Goal: Information Seeking & Learning: Learn about a topic

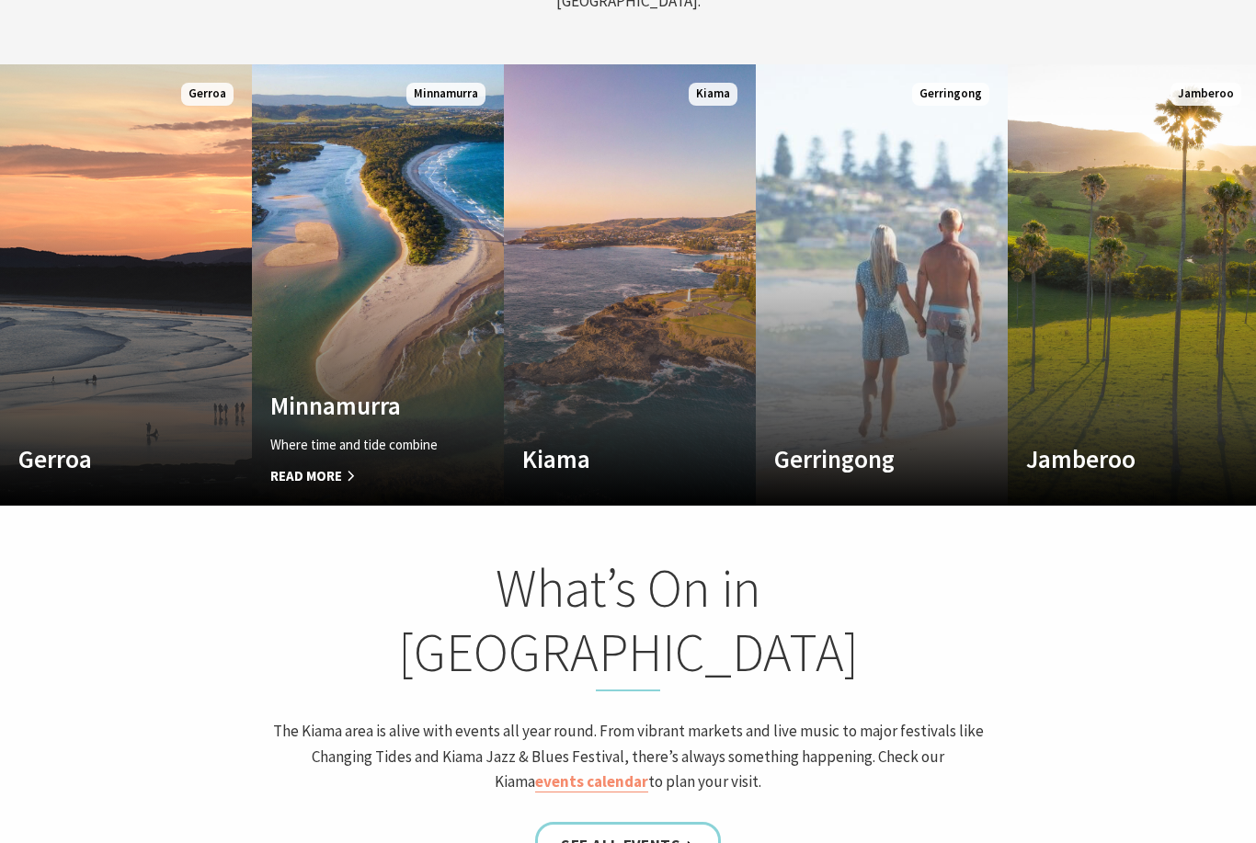
scroll to position [1105, 0]
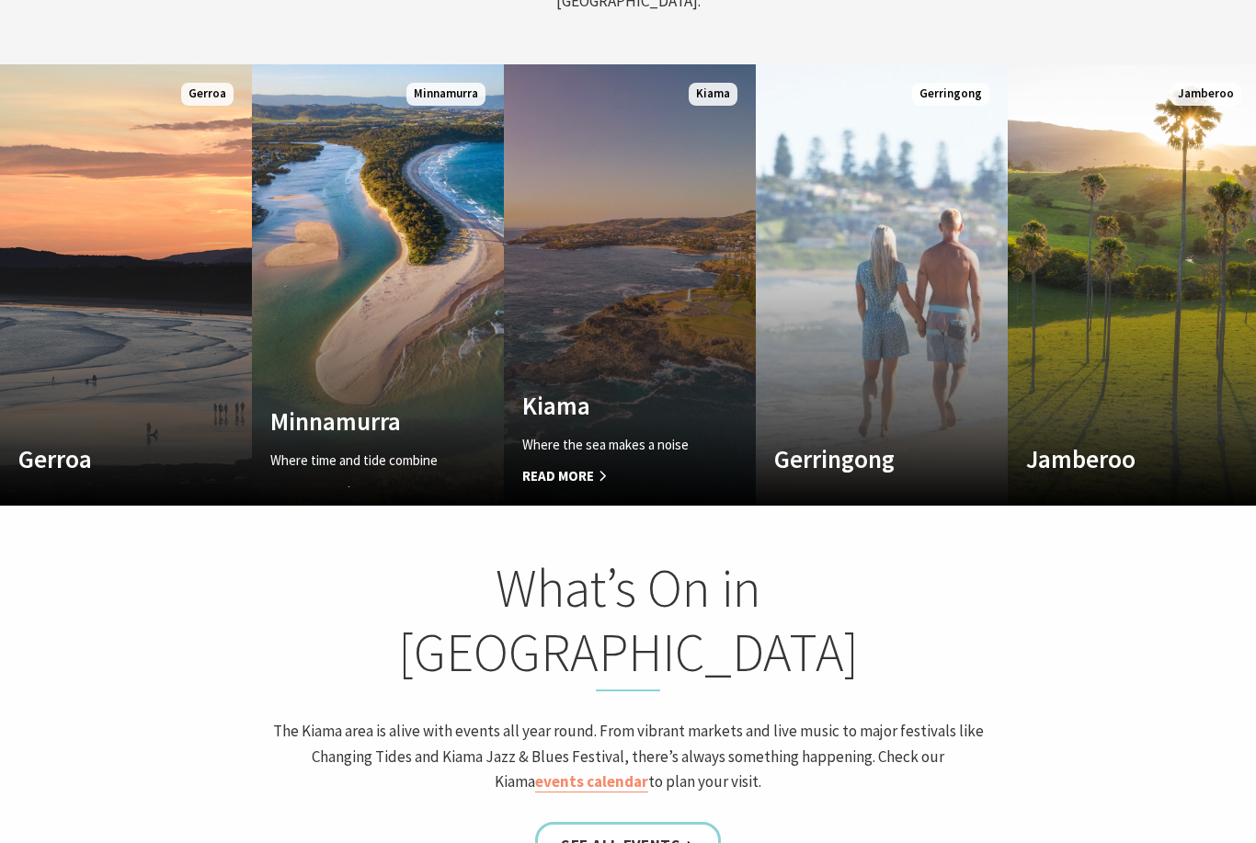
click at [589, 316] on link "Custom Image Used Kiama Where the sea makes a noise Read More Kiama" at bounding box center [630, 284] width 252 height 441
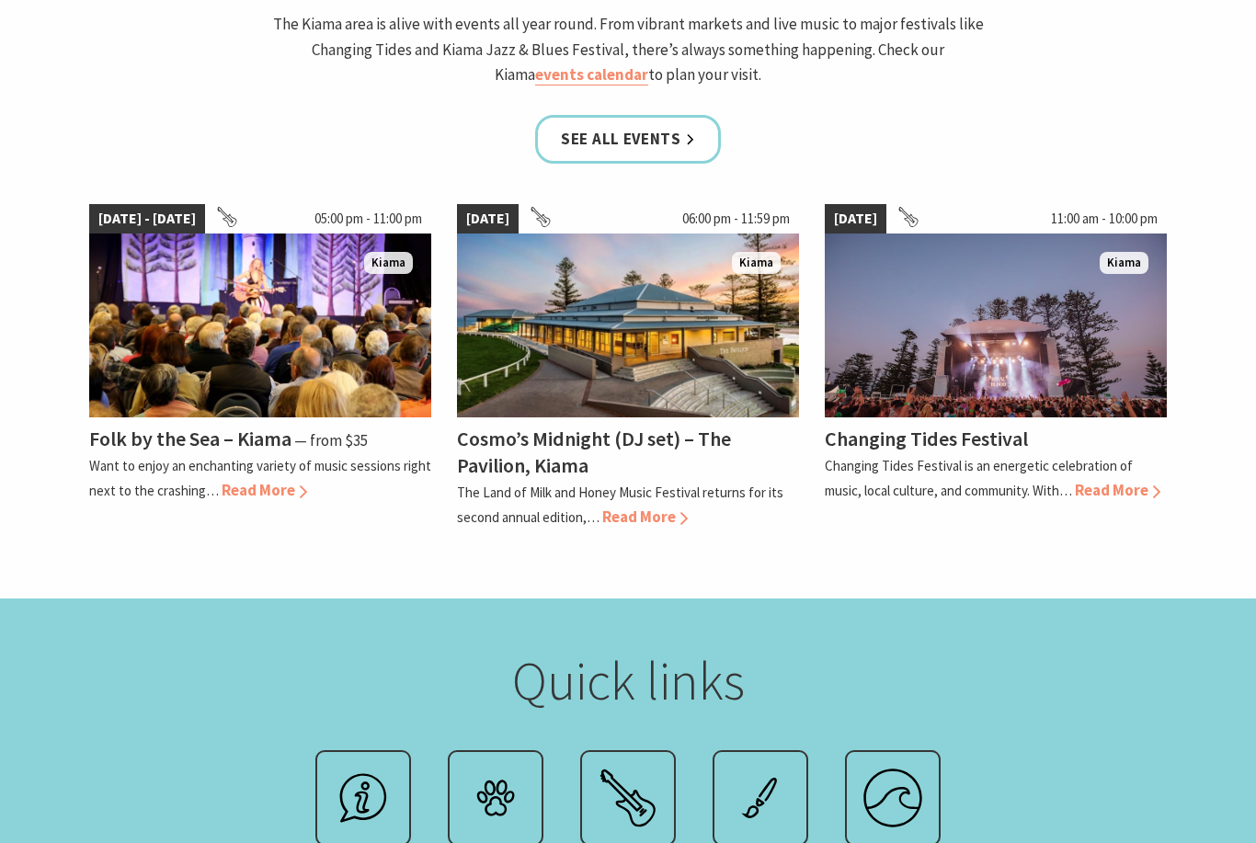
scroll to position [1794, 0]
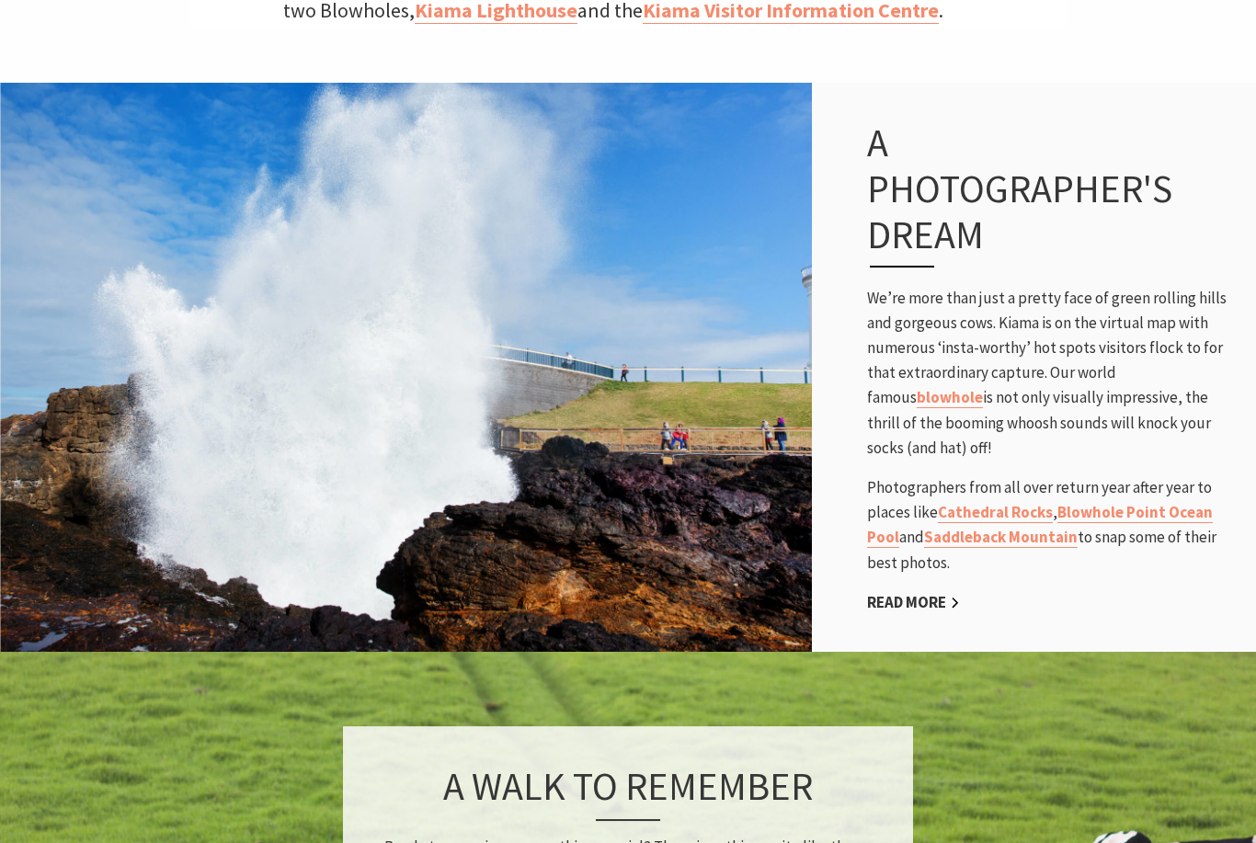
scroll to position [1136, 0]
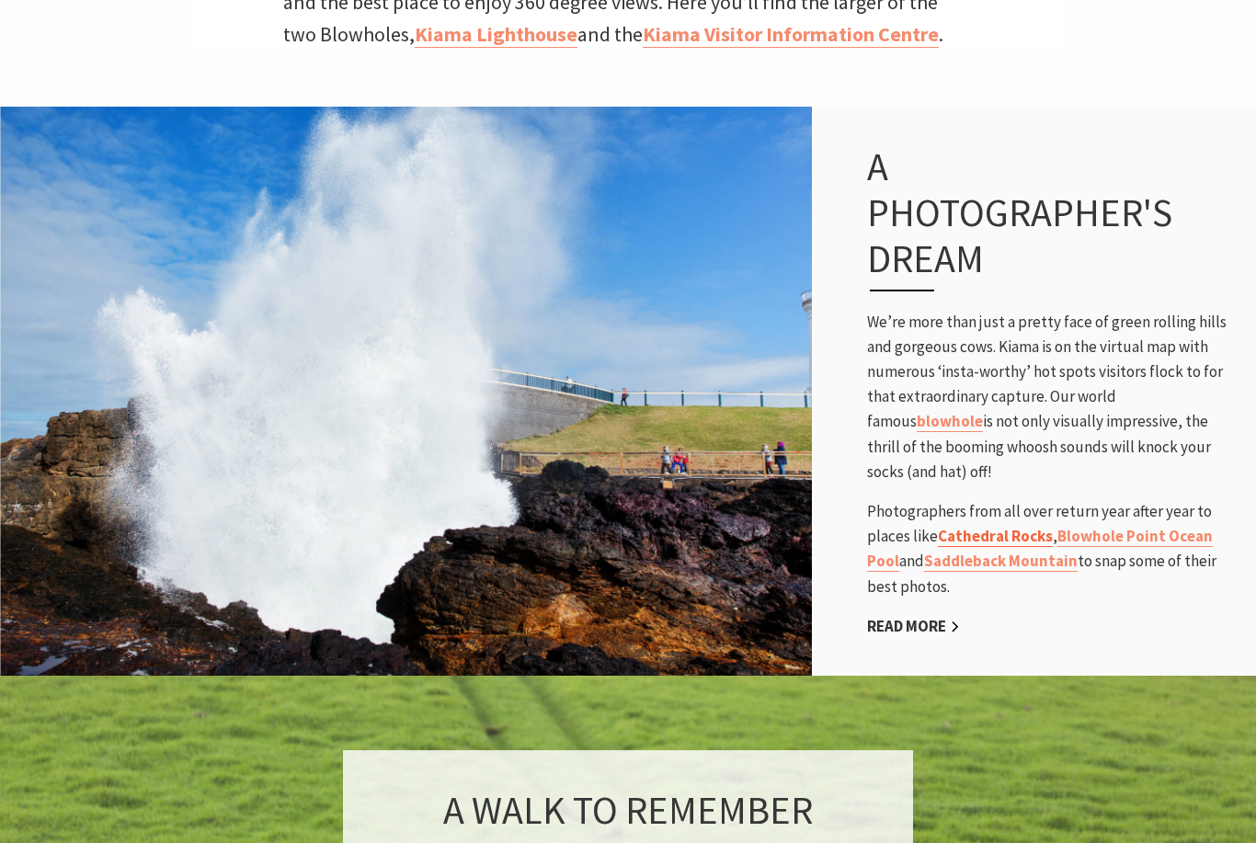
click at [992, 526] on link "Cathedral Rocks" at bounding box center [995, 536] width 115 height 21
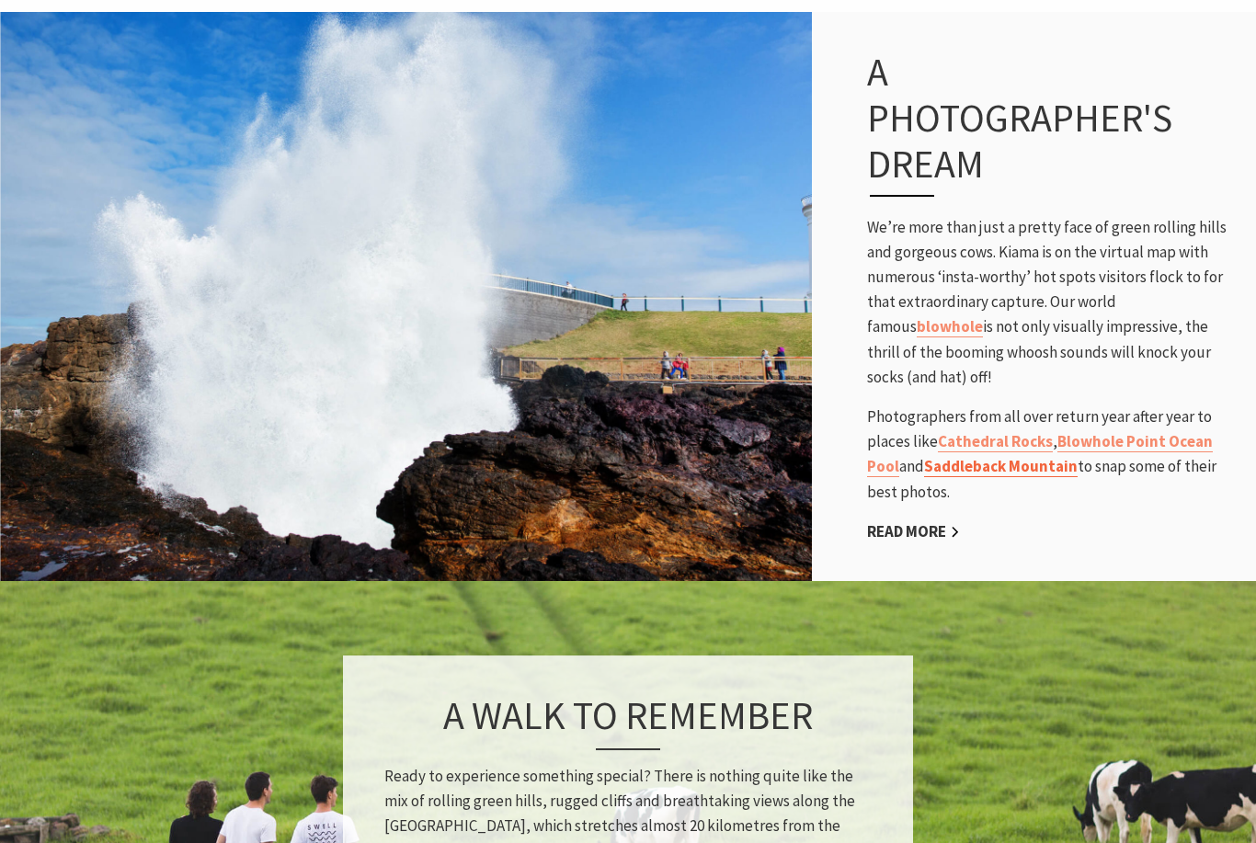
scroll to position [1268, 0]
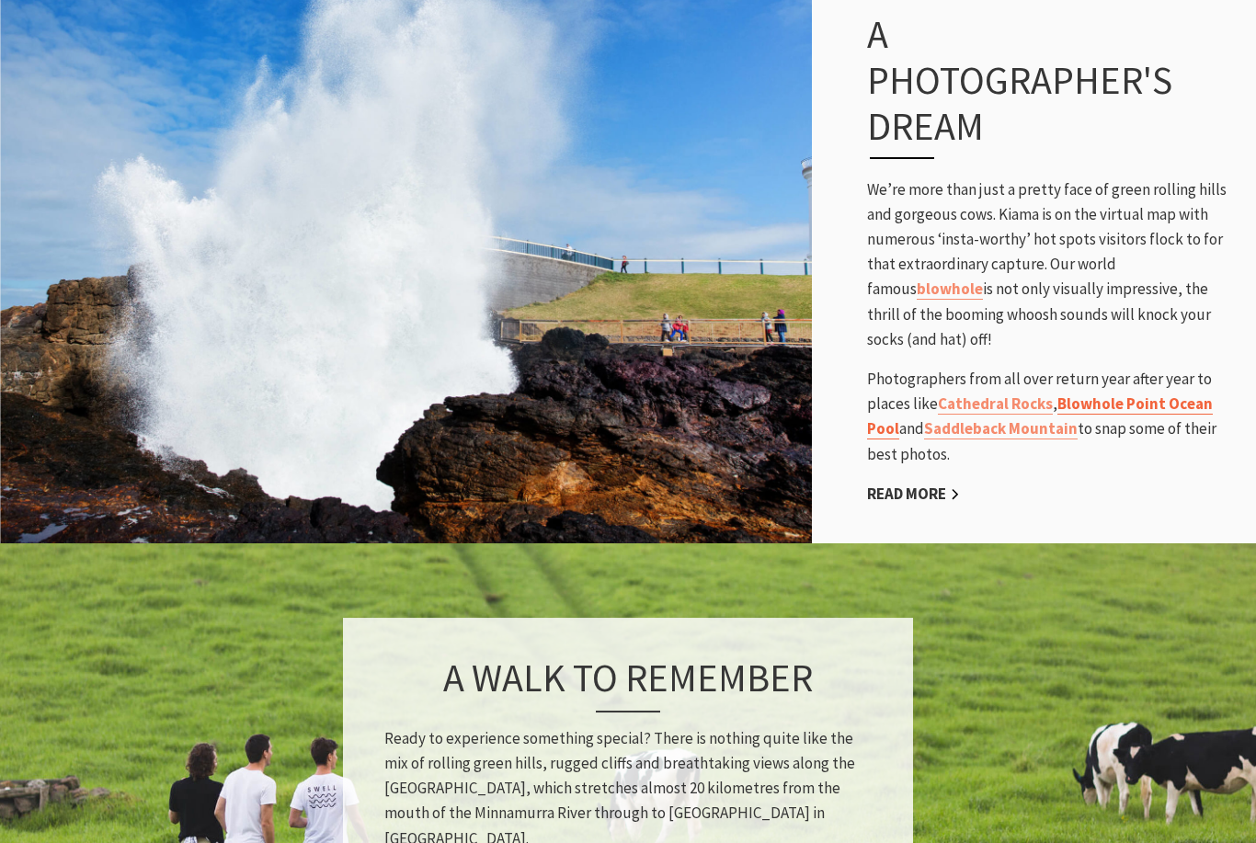
click at [1106, 394] on link "Blowhole Point Ocean Pool" at bounding box center [1040, 417] width 346 height 46
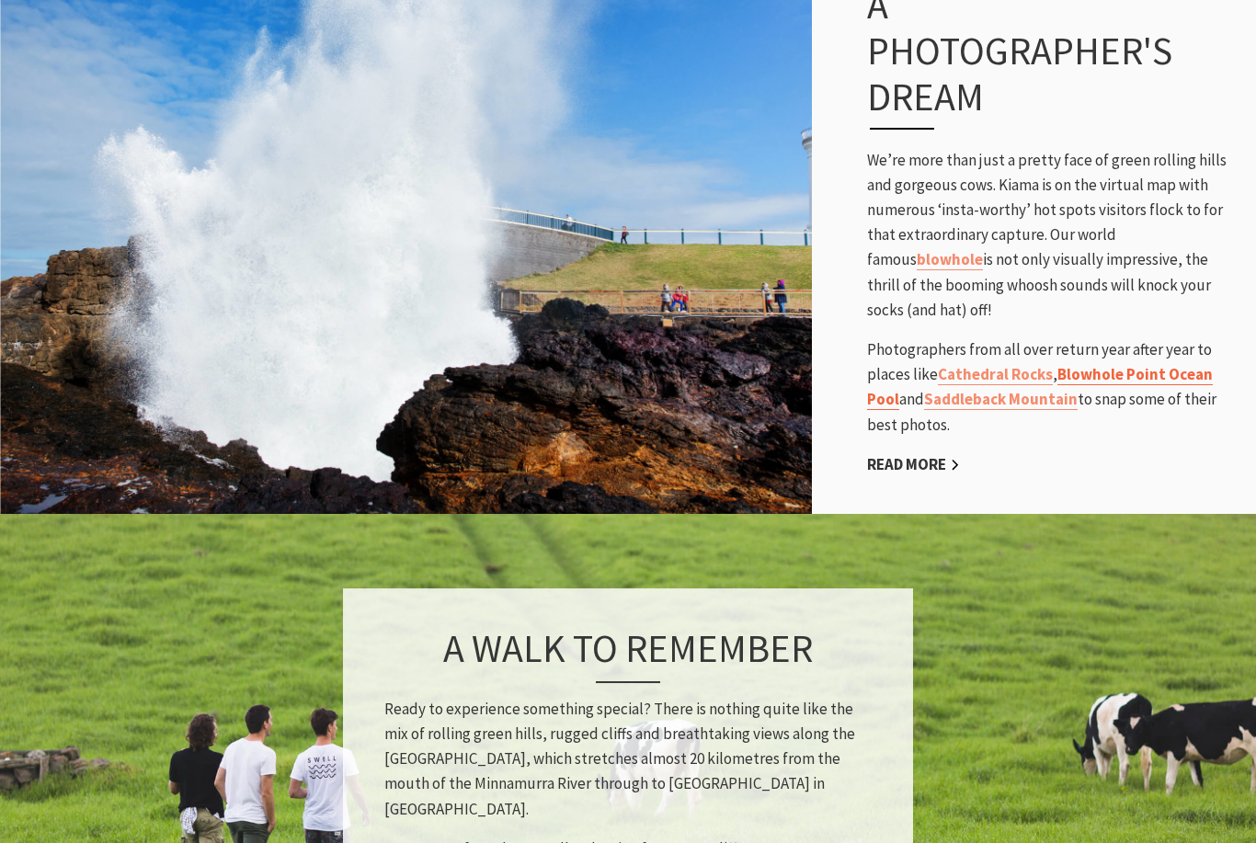
click at [1144, 364] on link "Blowhole Point Ocean Pool" at bounding box center [1040, 387] width 346 height 46
click at [984, 389] on link "Saddleback Mountain" at bounding box center [1001, 399] width 154 height 21
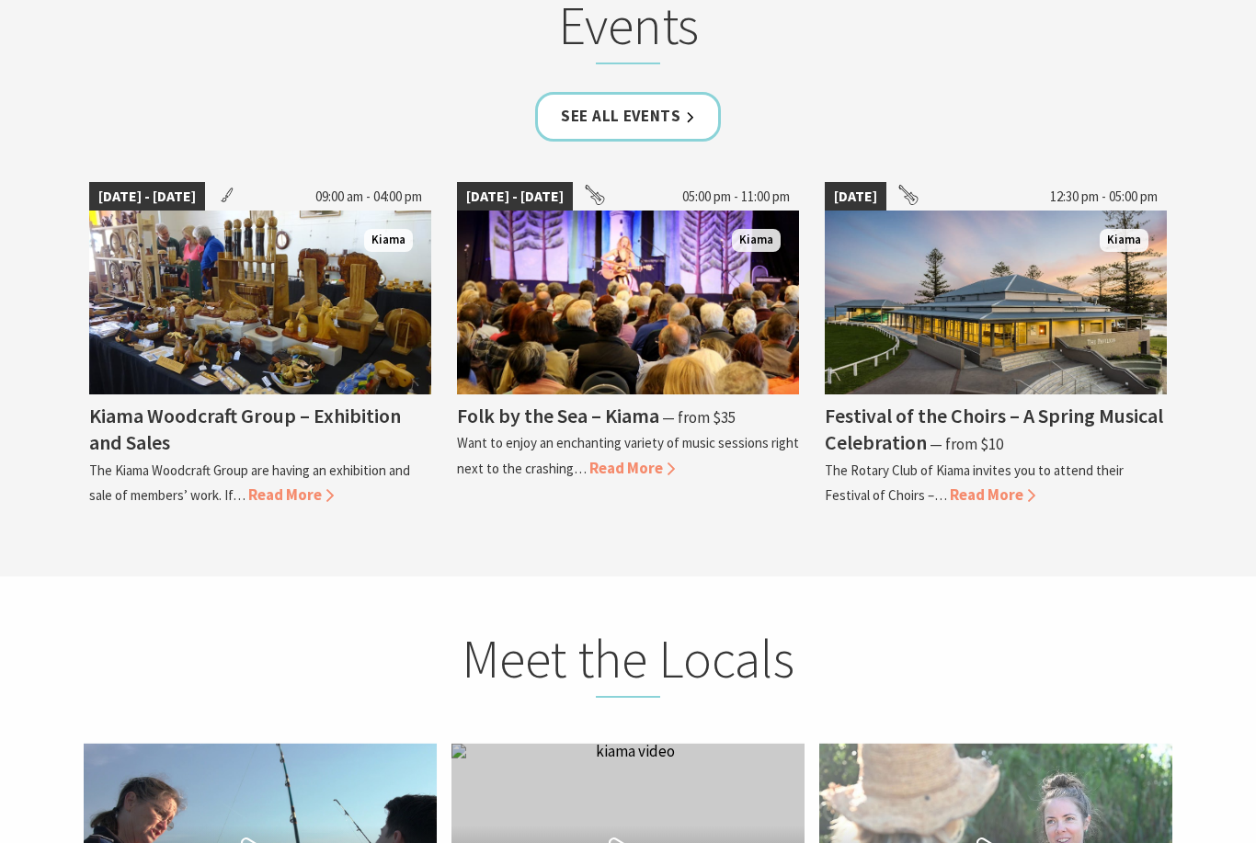
scroll to position [4968, 0]
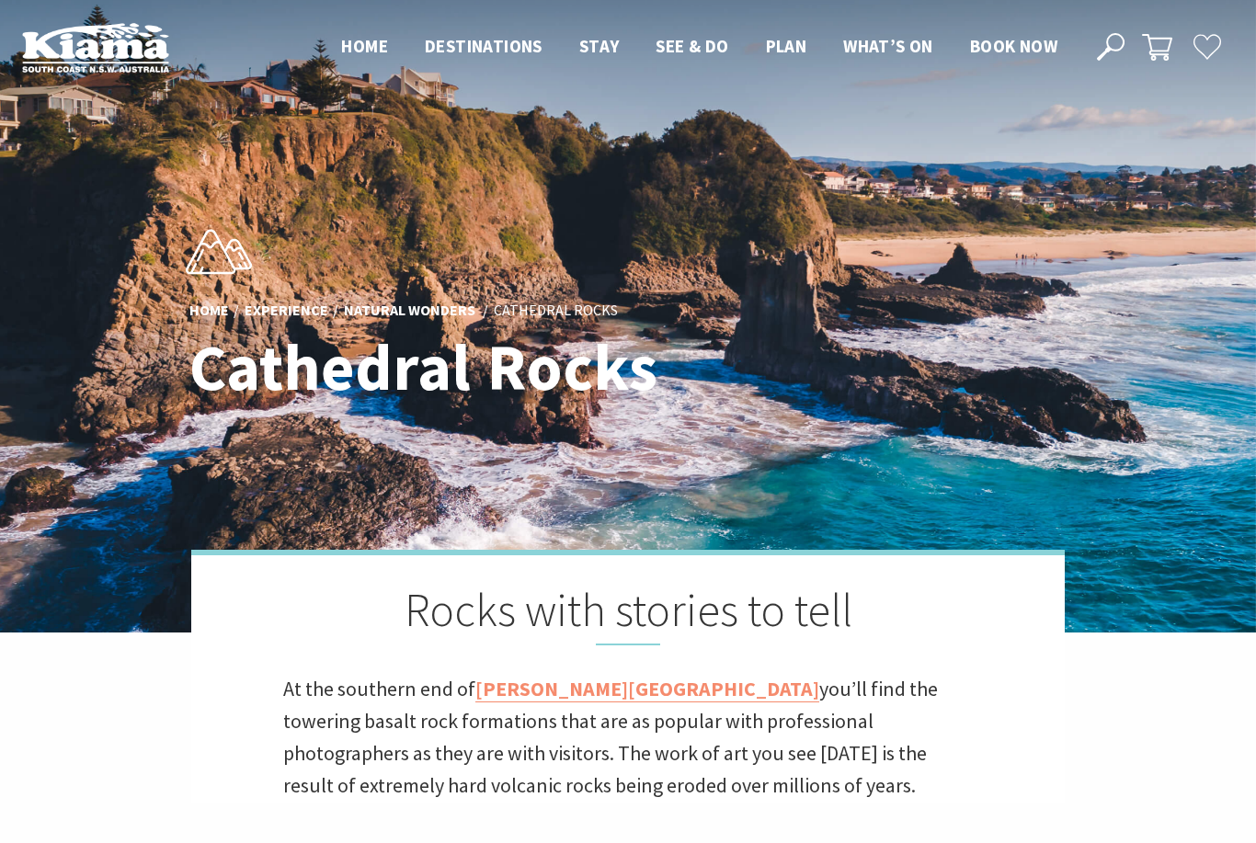
scroll to position [593, 1249]
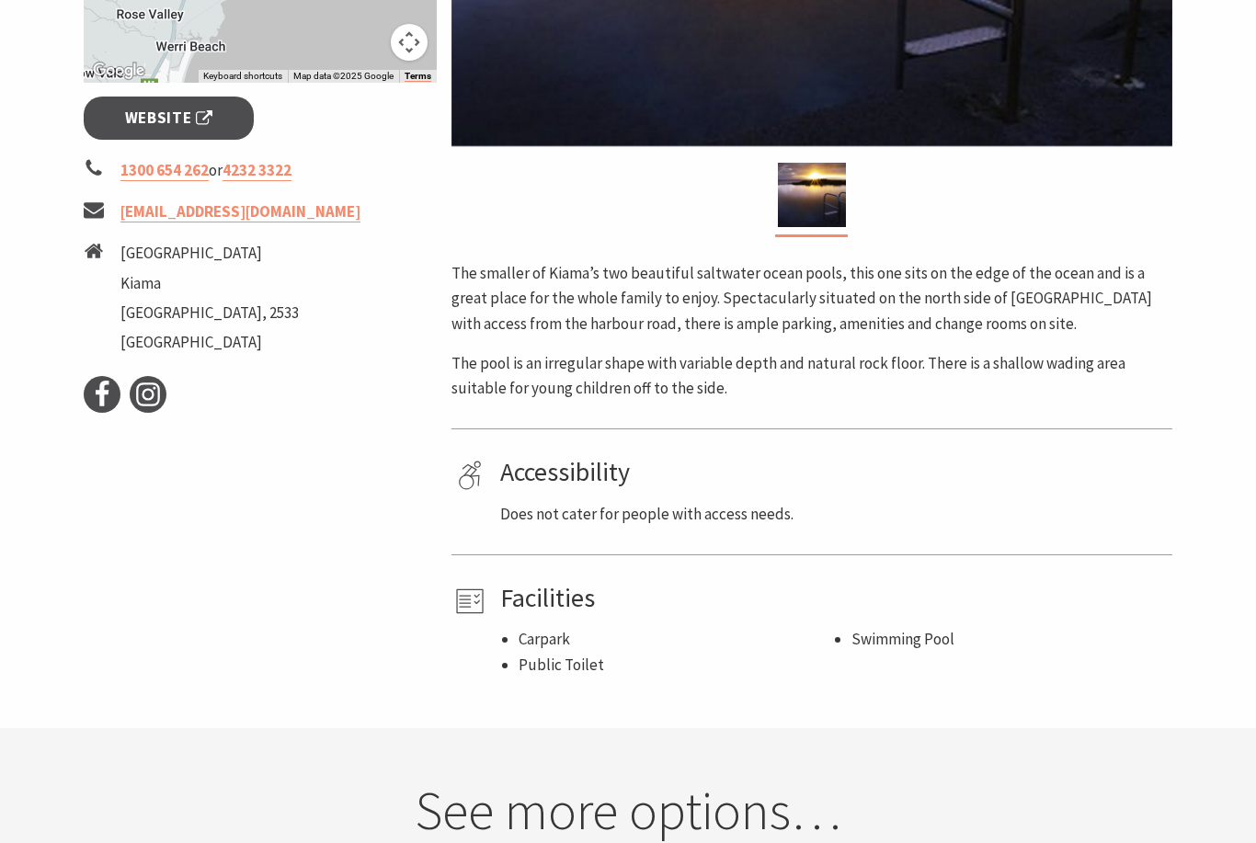
scroll to position [669, 0]
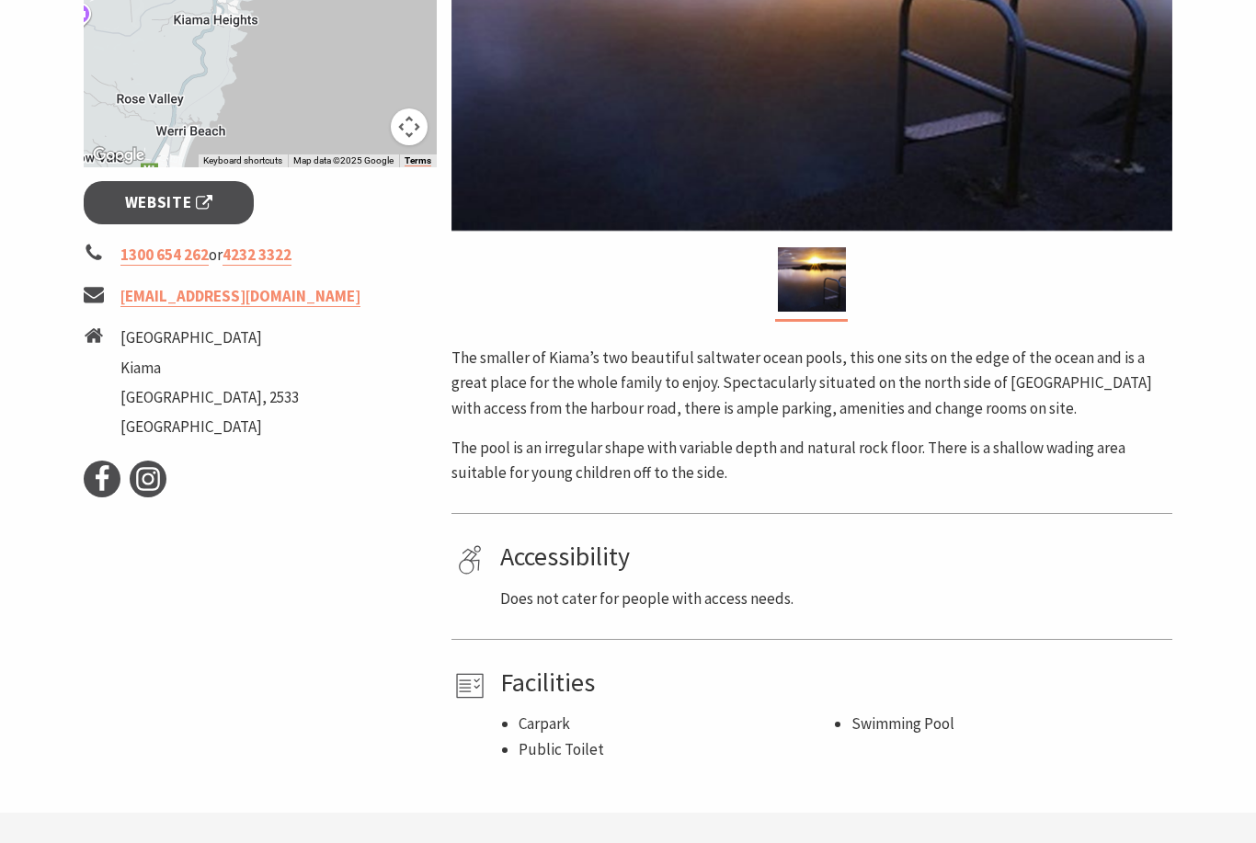
scroll to position [521, 0]
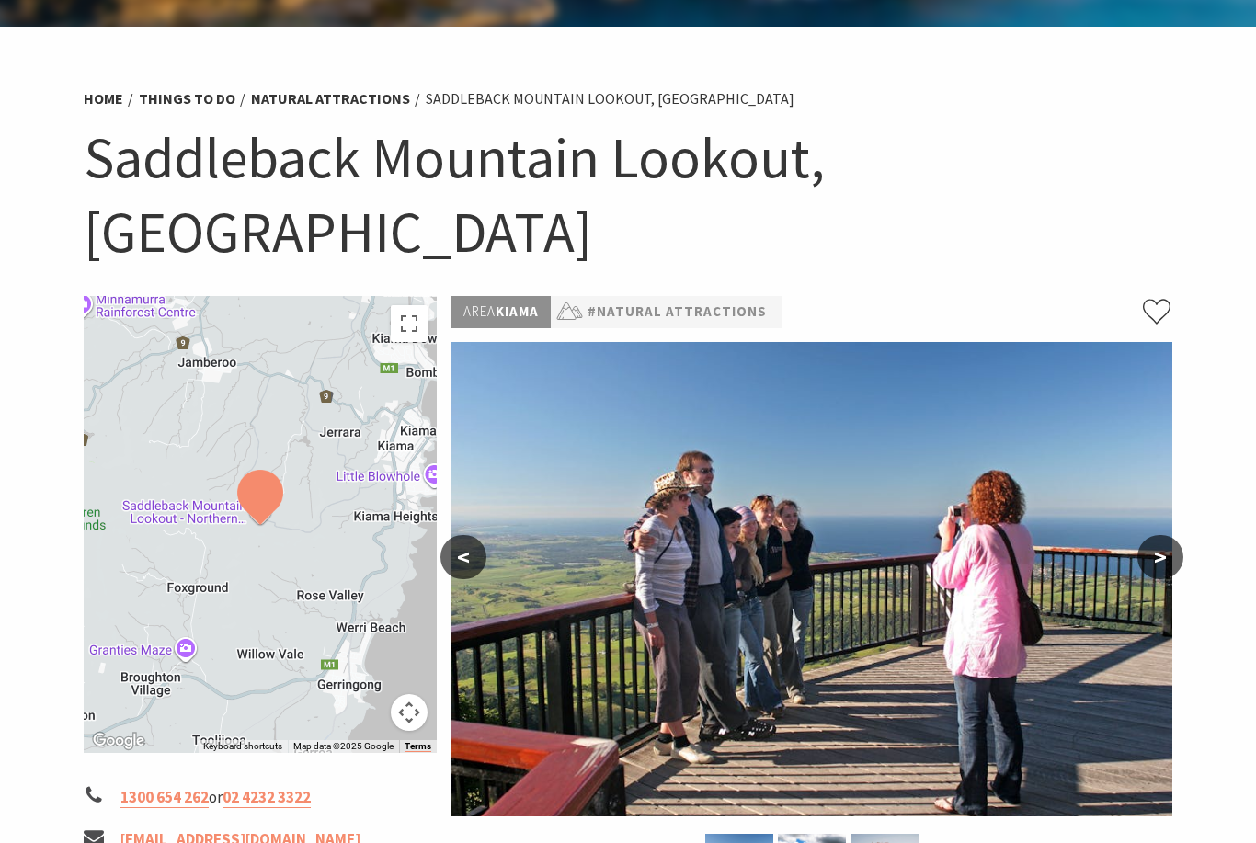
scroll to position [105, 0]
